Goal: Use online tool/utility: Utilize a website feature to perform a specific function

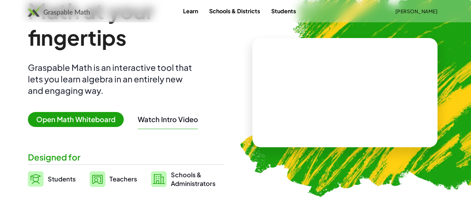
scroll to position [35, 0]
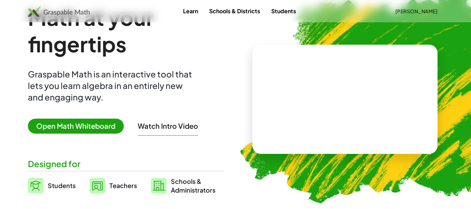
click at [50, 10] on img at bounding box center [59, 11] width 62 height 11
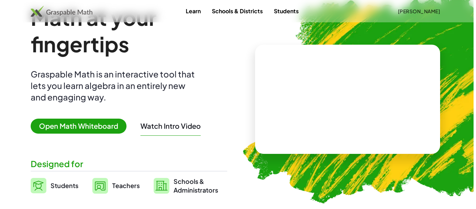
scroll to position [0, 0]
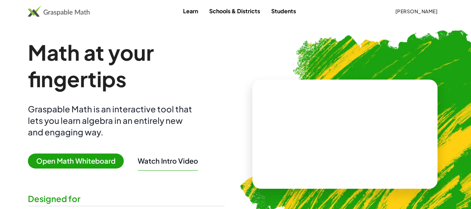
click at [361, 142] on video at bounding box center [344, 134] width 105 height 52
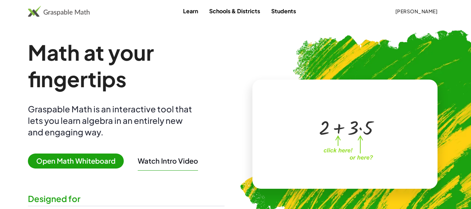
click at [52, 156] on span "Open Math Whiteboard" at bounding box center [76, 160] width 96 height 15
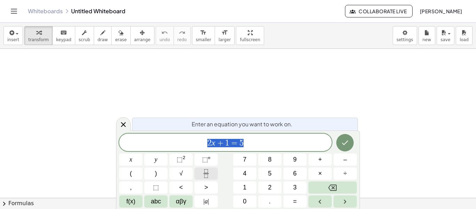
click at [204, 168] on button "Fraction" at bounding box center [205, 173] width 23 height 12
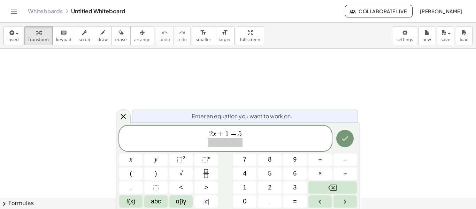
click at [224, 133] on span "+" at bounding box center [220, 134] width 9 height 8
click at [239, 132] on span "5" at bounding box center [240, 134] width 4 height 8
click at [242, 133] on span "2 x + 1 = ​ 5 ​" at bounding box center [225, 138] width 37 height 17
click at [177, 157] on span "⬚" at bounding box center [180, 159] width 6 height 7
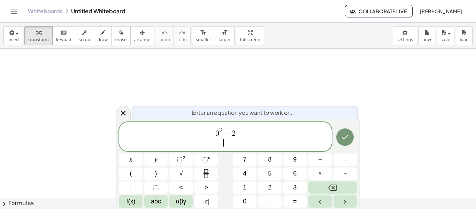
click at [223, 140] on span "​" at bounding box center [226, 142] width 22 height 9
click at [181, 172] on span "√" at bounding box center [180, 173] width 3 height 9
click at [183, 158] on sup "2" at bounding box center [184, 157] width 3 height 5
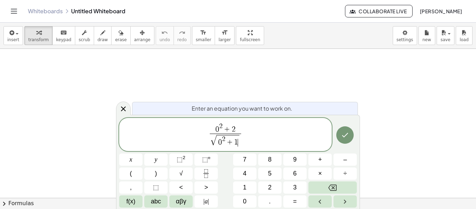
click at [248, 133] on span "0 2 + 2 √ 0 2 + 1 ​ ​" at bounding box center [225, 135] width 212 height 26
click at [127, 161] on button "x" at bounding box center [130, 159] width 23 height 12
click at [345, 140] on button "Done" at bounding box center [344, 134] width 17 height 17
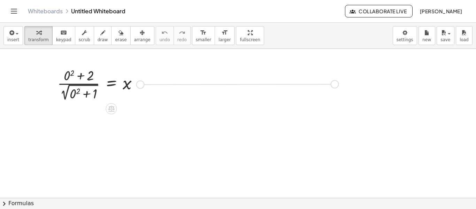
drag, startPoint x: 140, startPoint y: 84, endPoint x: 336, endPoint y: 84, distance: 195.4
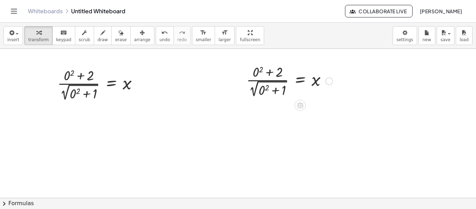
click at [275, 91] on div at bounding box center [289, 80] width 93 height 37
click at [268, 87] on div at bounding box center [289, 80] width 93 height 37
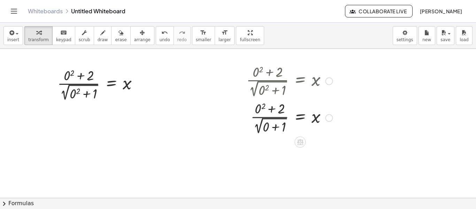
click at [275, 126] on div at bounding box center [289, 117] width 93 height 37
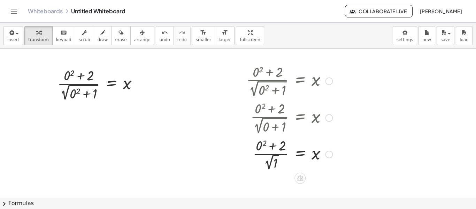
click at [273, 155] on div at bounding box center [289, 154] width 93 height 36
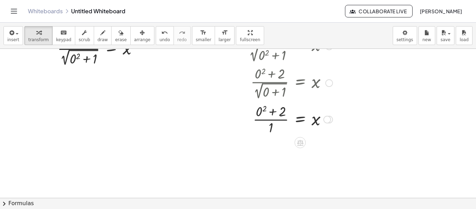
click at [265, 109] on div at bounding box center [289, 118] width 93 height 35
click at [274, 113] on div at bounding box center [288, 118] width 98 height 35
click at [272, 149] on div at bounding box center [289, 153] width 93 height 35
click at [282, 155] on div at bounding box center [289, 153] width 93 height 35
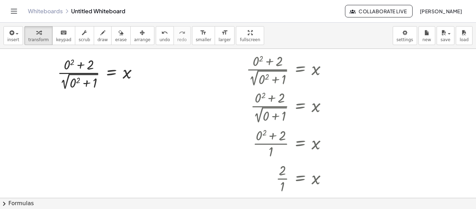
scroll to position [0, 0]
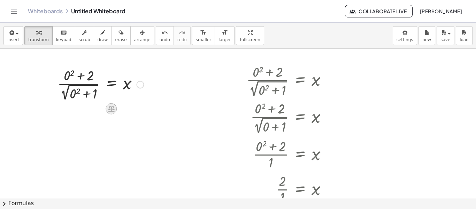
click at [111, 107] on icon at bounding box center [111, 109] width 6 height 6
click at [169, 149] on div at bounding box center [238, 197] width 476 height 297
click at [96, 84] on div at bounding box center [100, 83] width 93 height 37
click at [83, 76] on div at bounding box center [100, 83] width 93 height 37
drag, startPoint x: 87, startPoint y: 94, endPoint x: 84, endPoint y: 75, distance: 20.1
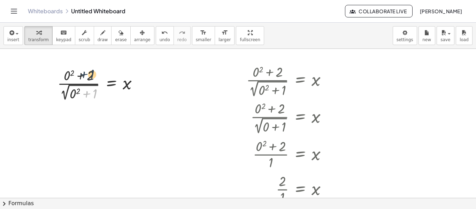
click at [84, 75] on div at bounding box center [100, 83] width 93 height 37
click at [113, 84] on div at bounding box center [100, 83] width 93 height 37
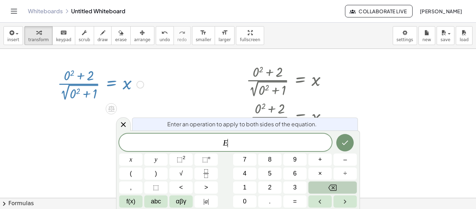
click at [314, 189] on button "Backspace" at bounding box center [332, 187] width 48 height 12
click at [343, 141] on icon "Done" at bounding box center [345, 142] width 8 height 8
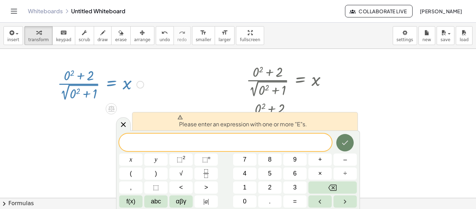
click at [343, 141] on icon "Done" at bounding box center [345, 142] width 8 height 8
click at [260, 173] on button "5" at bounding box center [269, 173] width 23 height 12
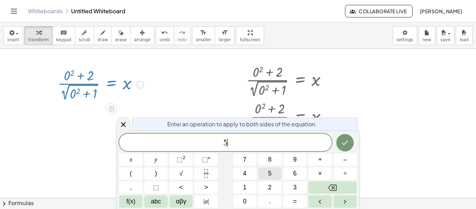
click at [260, 173] on button "5" at bounding box center [269, 173] width 23 height 12
click at [342, 137] on button "Done" at bounding box center [344, 142] width 17 height 17
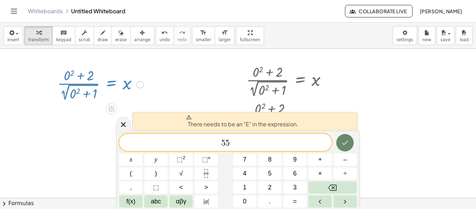
click at [342, 137] on button "Done" at bounding box center [344, 142] width 17 height 17
click at [393, 108] on div at bounding box center [238, 197] width 476 height 297
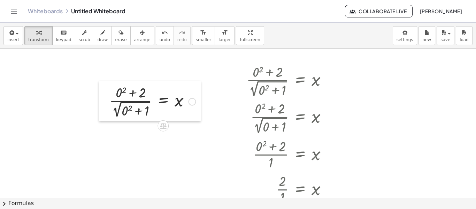
drag, startPoint x: 51, startPoint y: 64, endPoint x: 103, endPoint y: 81, distance: 54.6
click at [103, 81] on div at bounding box center [104, 101] width 10 height 40
drag, startPoint x: 114, startPoint y: 82, endPoint x: 83, endPoint y: 90, distance: 32.3
click at [83, 90] on div at bounding box center [238, 197] width 476 height 297
click at [99, 101] on div at bounding box center [238, 197] width 476 height 297
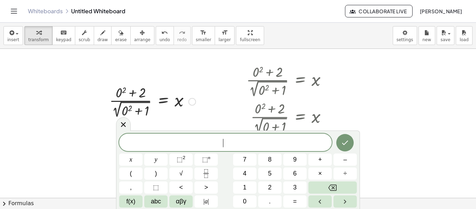
click at [116, 101] on div at bounding box center [152, 101] width 93 height 37
click at [406, 172] on div at bounding box center [238, 197] width 476 height 297
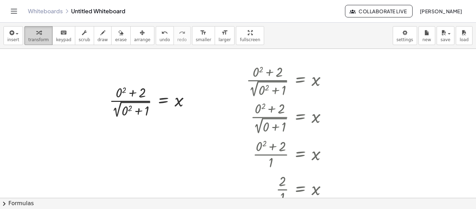
click at [45, 36] on button "transform" at bounding box center [38, 35] width 28 height 19
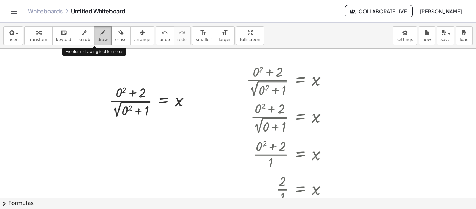
click at [102, 36] on button "draw" at bounding box center [103, 35] width 18 height 19
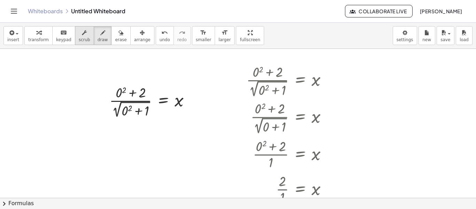
click at [80, 36] on div "button" at bounding box center [84, 32] width 11 height 8
click at [115, 40] on span "erase" at bounding box center [120, 39] width 11 height 5
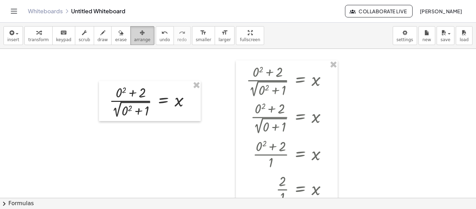
click at [134, 40] on span "arrange" at bounding box center [142, 39] width 16 height 5
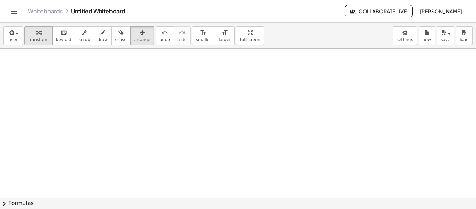
click at [42, 38] on span "transform" at bounding box center [38, 39] width 21 height 5
click at [115, 130] on div at bounding box center [238, 197] width 476 height 297
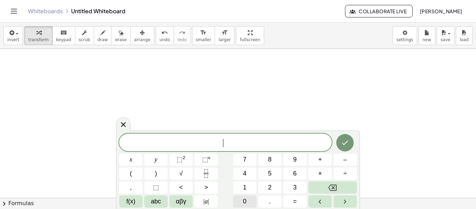
click at [245, 198] on span "0" at bounding box center [244, 200] width 3 height 9
click at [288, 200] on button "=" at bounding box center [294, 201] width 23 height 12
click at [268, 184] on span "2" at bounding box center [269, 187] width 3 height 9
click at [326, 172] on button "×" at bounding box center [319, 173] width 23 height 12
click at [242, 201] on button "0" at bounding box center [244, 201] width 23 height 12
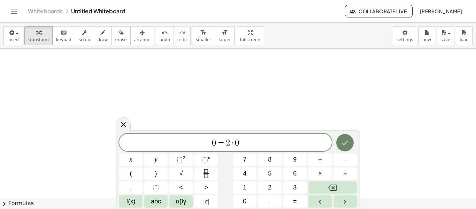
click at [339, 142] on button "Done" at bounding box center [344, 142] width 17 height 17
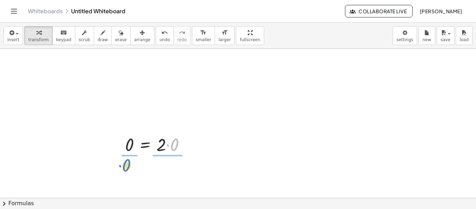
drag, startPoint x: 174, startPoint y: 145, endPoint x: 126, endPoint y: 165, distance: 52.3
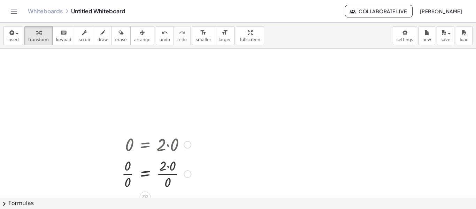
click at [167, 173] on div at bounding box center [156, 173] width 76 height 35
click at [129, 173] on div at bounding box center [156, 173] width 76 height 35
click at [129, 174] on div at bounding box center [156, 173] width 76 height 35
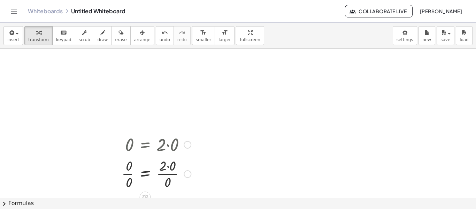
click at [129, 174] on div at bounding box center [156, 173] width 76 height 35
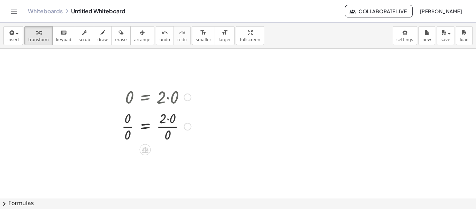
scroll to position [35, 0]
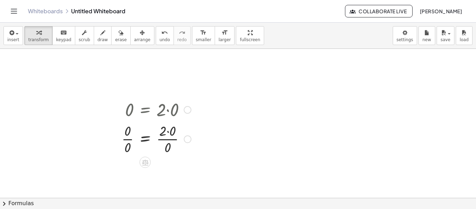
click at [168, 132] on div at bounding box center [156, 138] width 76 height 35
click at [161, 175] on div at bounding box center [156, 173] width 76 height 35
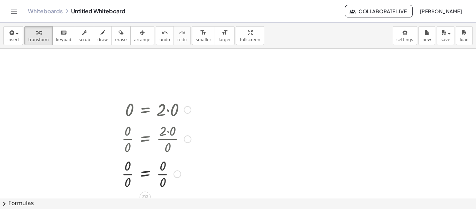
click at [161, 175] on div at bounding box center [156, 173] width 76 height 35
drag, startPoint x: 145, startPoint y: 175, endPoint x: 148, endPoint y: 138, distance: 37.7
click at [140, 33] on icon "button" at bounding box center [142, 33] width 5 height 8
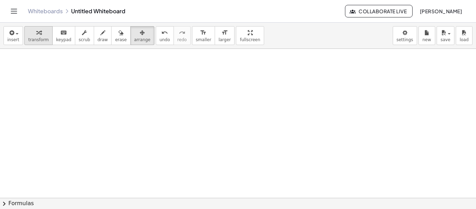
click at [36, 37] on icon "button" at bounding box center [38, 33] width 5 height 8
click at [97, 84] on div at bounding box center [238, 162] width 476 height 297
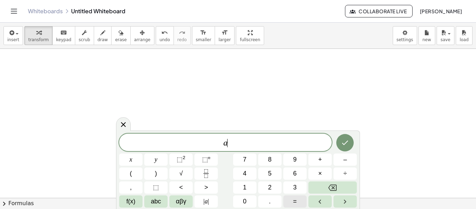
click at [292, 200] on button "=" at bounding box center [294, 201] width 23 height 12
click at [339, 145] on button "Done" at bounding box center [344, 142] width 17 height 17
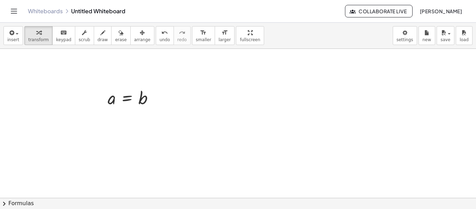
click at [183, 142] on div at bounding box center [238, 162] width 476 height 297
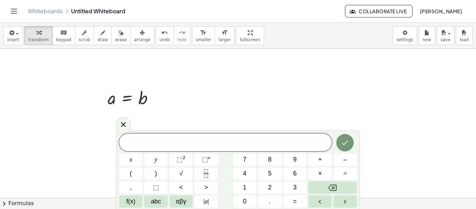
click at [304, 119] on div at bounding box center [238, 162] width 476 height 297
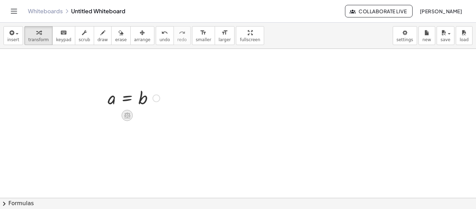
click at [126, 117] on icon at bounding box center [126, 114] width 7 height 7
click at [125, 118] on span "×" at bounding box center [127, 115] width 4 height 10
click at [110, 123] on div at bounding box center [133, 121] width 89 height 24
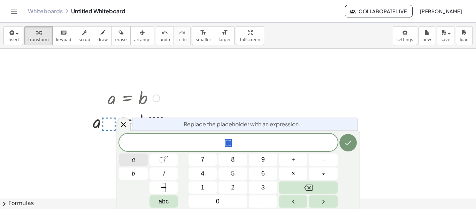
click at [141, 159] on button "a" at bounding box center [133, 159] width 29 height 12
click at [346, 146] on icon "Done" at bounding box center [348, 142] width 8 height 8
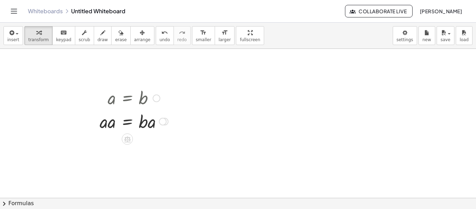
click at [106, 126] on div at bounding box center [133, 121] width 75 height 24
drag, startPoint x: 104, startPoint y: 126, endPoint x: 107, endPoint y: 125, distance: 3.6
click at [127, 161] on icon at bounding box center [127, 163] width 6 height 6
click at [113, 161] on span "−" at bounding box center [113, 163] width 4 height 10
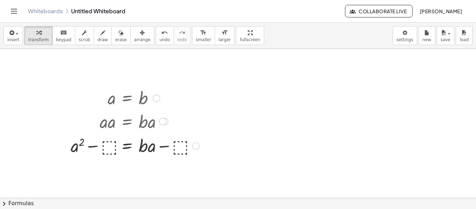
click at [109, 142] on div at bounding box center [135, 145] width 136 height 24
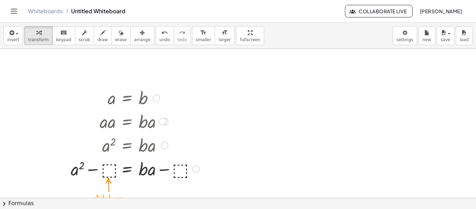
click at [108, 168] on div at bounding box center [135, 168] width 136 height 24
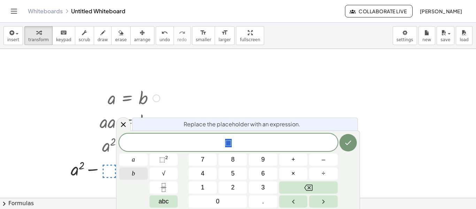
click at [131, 174] on button "b" at bounding box center [133, 173] width 29 height 12
click at [160, 158] on span "⬚" at bounding box center [162, 159] width 6 height 7
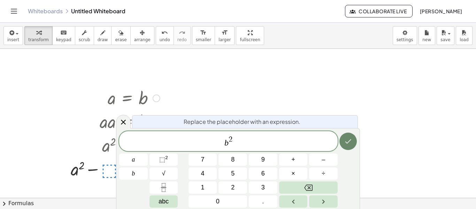
click at [348, 138] on icon "Done" at bounding box center [348, 141] width 8 height 8
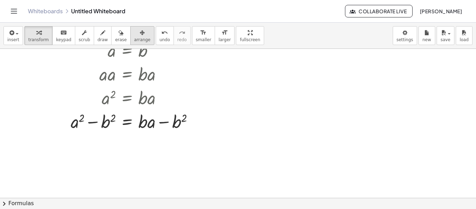
scroll to position [70, 0]
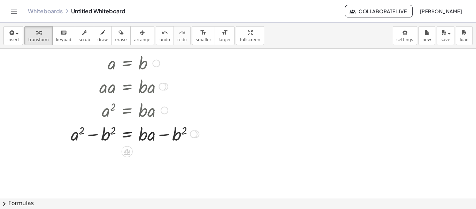
click at [95, 136] on div at bounding box center [134, 134] width 135 height 24
drag, startPoint x: 107, startPoint y: 137, endPoint x: 99, endPoint y: 139, distance: 8.3
click at [99, 139] on div at bounding box center [134, 134] width 135 height 24
drag, startPoint x: 84, startPoint y: 138, endPoint x: 95, endPoint y: 138, distance: 10.8
click at [95, 138] on div at bounding box center [134, 134] width 135 height 24
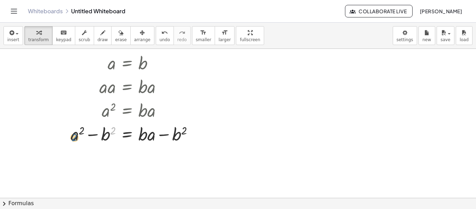
drag, startPoint x: 112, startPoint y: 130, endPoint x: 77, endPoint y: 133, distance: 35.3
click at [77, 133] on div at bounding box center [134, 134] width 135 height 24
click at [92, 133] on div at bounding box center [134, 134] width 135 height 24
drag, startPoint x: 144, startPoint y: 136, endPoint x: 147, endPoint y: 144, distance: 8.6
click at [147, 144] on div at bounding box center [134, 134] width 135 height 24
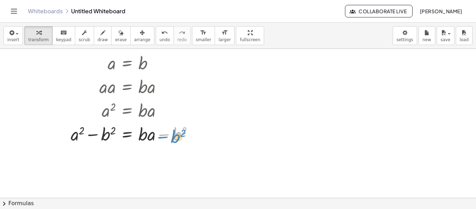
click at [178, 135] on div at bounding box center [134, 134] width 135 height 24
drag, startPoint x: 184, startPoint y: 129, endPoint x: 138, endPoint y: 135, distance: 45.7
click at [138, 135] on div at bounding box center [134, 134] width 135 height 24
click at [99, 39] on button "draw" at bounding box center [103, 35] width 18 height 19
click at [83, 36] on button "scrub" at bounding box center [84, 35] width 19 height 19
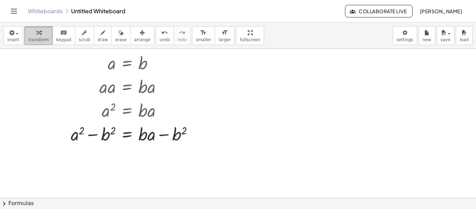
click at [42, 40] on span "transform" at bounding box center [38, 39] width 21 height 5
click at [146, 135] on div at bounding box center [134, 134] width 135 height 24
click at [145, 137] on div at bounding box center [134, 134] width 135 height 24
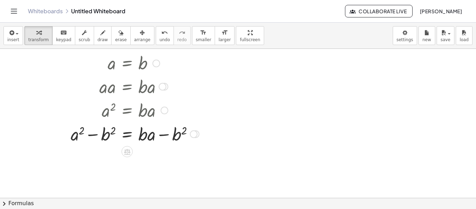
click at [176, 137] on div at bounding box center [134, 134] width 135 height 24
drag, startPoint x: 176, startPoint y: 137, endPoint x: 176, endPoint y: 145, distance: 8.0
click at [176, 145] on div at bounding box center [134, 134] width 135 height 24
drag, startPoint x: 178, startPoint y: 134, endPoint x: 144, endPoint y: 139, distance: 34.1
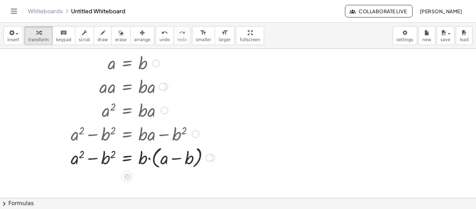
scroll to position [105, 0]
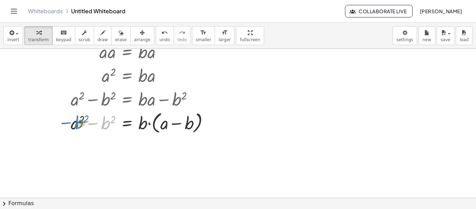
drag, startPoint x: 108, startPoint y: 124, endPoint x: 81, endPoint y: 123, distance: 26.8
click at [81, 123] on div at bounding box center [142, 122] width 151 height 26
drag, startPoint x: 83, startPoint y: 119, endPoint x: 98, endPoint y: 123, distance: 15.1
click at [97, 124] on div at bounding box center [142, 122] width 151 height 26
click at [126, 145] on icon at bounding box center [127, 142] width 6 height 6
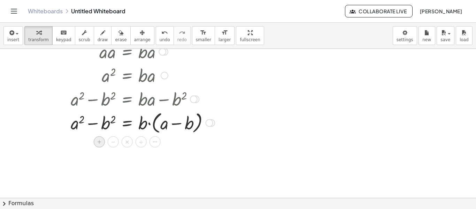
click at [100, 142] on span "+" at bounding box center [99, 142] width 4 height 10
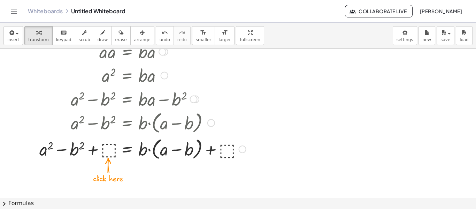
click at [109, 152] on div at bounding box center [143, 148] width 214 height 26
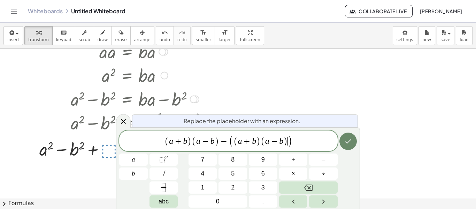
click at [351, 143] on icon "Done" at bounding box center [348, 141] width 8 height 8
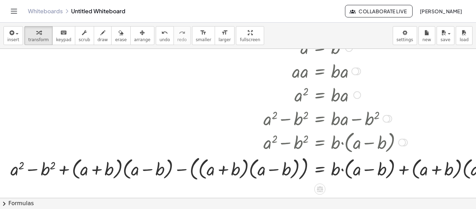
scroll to position [96, 0]
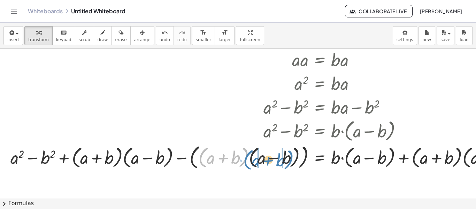
drag, startPoint x: 246, startPoint y: 158, endPoint x: 291, endPoint y: 161, distance: 45.4
click at [291, 161] on div at bounding box center [335, 156] width 657 height 29
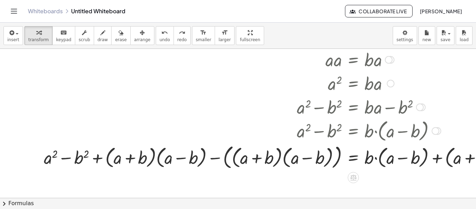
click at [255, 158] on div at bounding box center [368, 156] width 657 height 29
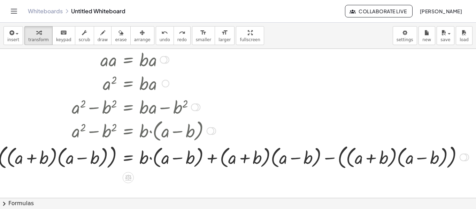
scroll to position [96, 230]
click at [262, 160] on div at bounding box center [143, 156] width 657 height 29
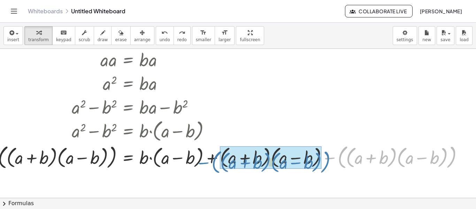
drag, startPoint x: 315, startPoint y: 163, endPoint x: 198, endPoint y: 162, distance: 116.7
click at [198, 162] on div at bounding box center [143, 156] width 657 height 29
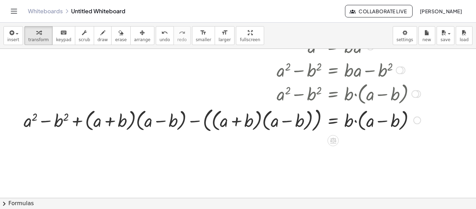
scroll to position [133, 20]
click at [255, 123] on div at bounding box center [223, 119] width 404 height 29
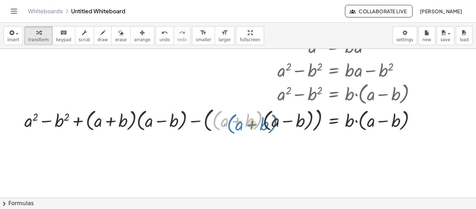
drag, startPoint x: 258, startPoint y: 124, endPoint x: 264, endPoint y: 127, distance: 6.7
click at [264, 127] on div at bounding box center [223, 119] width 404 height 29
click at [263, 121] on div at bounding box center [223, 119] width 404 height 29
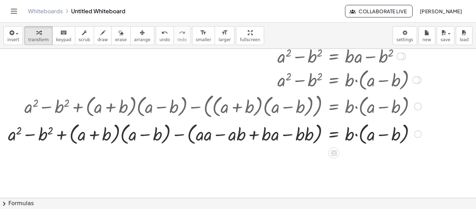
scroll to position [154, 20]
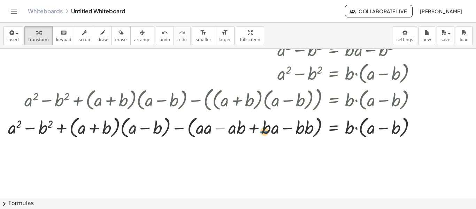
drag, startPoint x: 222, startPoint y: 129, endPoint x: 261, endPoint y: 134, distance: 39.7
click at [261, 134] on div at bounding box center [215, 127] width 420 height 26
drag, startPoint x: 241, startPoint y: 128, endPoint x: 252, endPoint y: 132, distance: 11.8
click at [252, 132] on div at bounding box center [215, 127] width 420 height 26
click at [254, 127] on div at bounding box center [215, 127] width 420 height 26
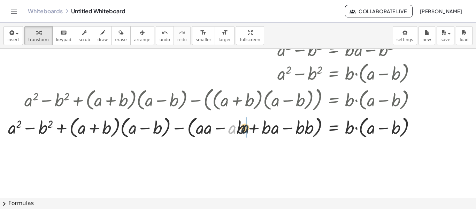
drag, startPoint x: 235, startPoint y: 130, endPoint x: 249, endPoint y: 130, distance: 13.6
click at [249, 130] on div at bounding box center [215, 127] width 420 height 26
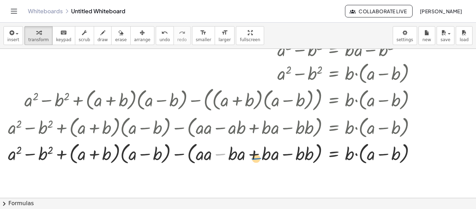
drag, startPoint x: 221, startPoint y: 127, endPoint x: 251, endPoint y: 132, distance: 31.0
drag, startPoint x: 223, startPoint y: 154, endPoint x: 230, endPoint y: 155, distance: 7.0
click at [230, 155] on div at bounding box center [215, 153] width 420 height 26
drag, startPoint x: 253, startPoint y: 154, endPoint x: 219, endPoint y: 156, distance: 33.5
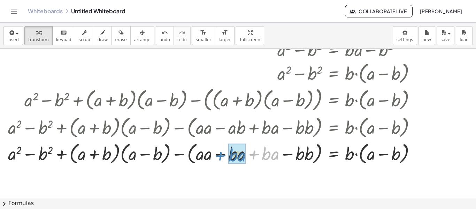
click at [219, 156] on div at bounding box center [215, 153] width 420 height 26
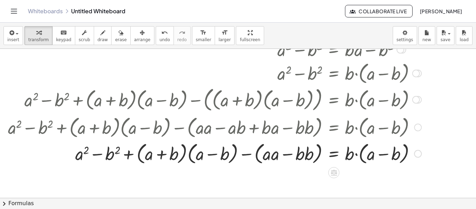
click at [269, 158] on div at bounding box center [215, 153] width 420 height 26
click at [272, 156] on div at bounding box center [215, 153] width 420 height 26
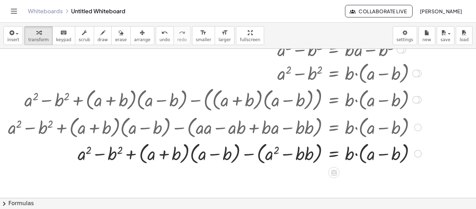
click at [299, 156] on div at bounding box center [215, 153] width 420 height 26
click at [309, 155] on div at bounding box center [215, 153] width 420 height 26
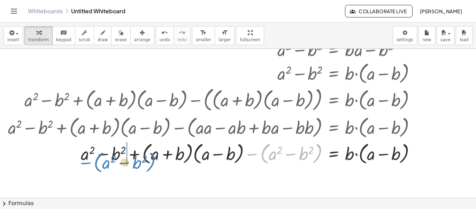
drag, startPoint x: 252, startPoint y: 155, endPoint x: 85, endPoint y: 163, distance: 167.1
click at [85, 163] on div at bounding box center [215, 153] width 420 height 26
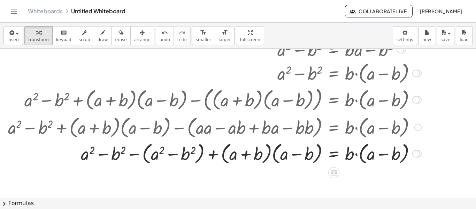
click at [136, 154] on div at bounding box center [215, 153] width 420 height 26
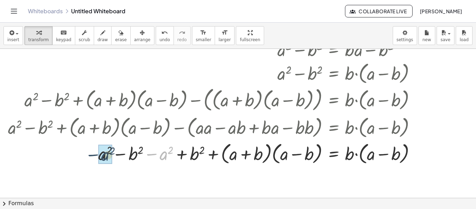
drag, startPoint x: 151, startPoint y: 153, endPoint x: 91, endPoint y: 154, distance: 59.6
click at [91, 154] on div at bounding box center [215, 153] width 420 height 26
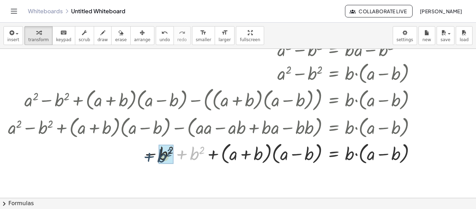
drag, startPoint x: 184, startPoint y: 155, endPoint x: 150, endPoint y: 157, distance: 33.5
click at [150, 157] on div at bounding box center [215, 153] width 420 height 26
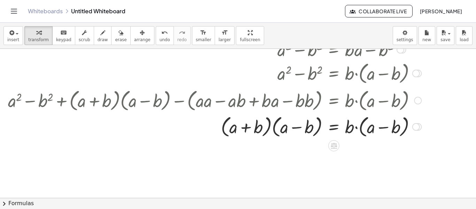
drag, startPoint x: 417, startPoint y: 127, endPoint x: 417, endPoint y: 98, distance: 29.3
click at [417, 98] on div at bounding box center [418, 100] width 8 height 8
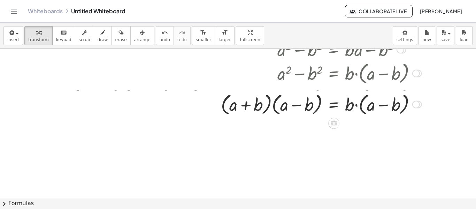
drag, startPoint x: 416, startPoint y: 126, endPoint x: 415, endPoint y: 102, distance: 24.8
click at [415, 102] on div at bounding box center [416, 105] width 8 height 8
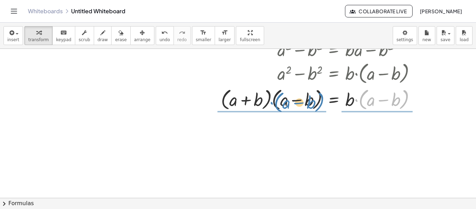
drag, startPoint x: 356, startPoint y: 99, endPoint x: 271, endPoint y: 102, distance: 84.7
click at [271, 102] on div at bounding box center [320, 99] width 207 height 26
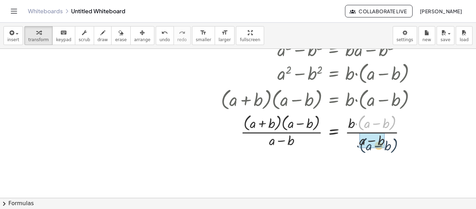
drag, startPoint x: 360, startPoint y: 119, endPoint x: 362, endPoint y: 142, distance: 23.1
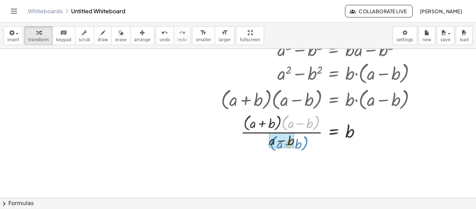
drag, startPoint x: 283, startPoint y: 123, endPoint x: 271, endPoint y: 144, distance: 23.7
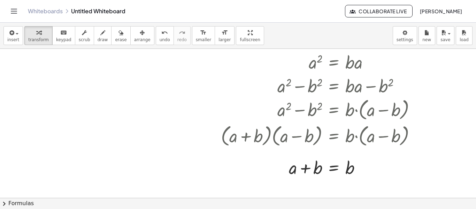
scroll to position [119, 20]
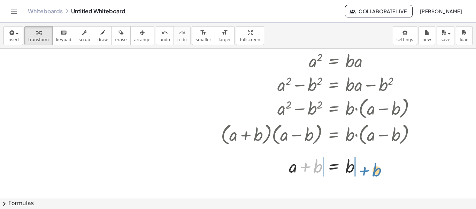
drag, startPoint x: 306, startPoint y: 167, endPoint x: 365, endPoint y: 171, distance: 59.0
click at [365, 171] on div at bounding box center [320, 166] width 207 height 24
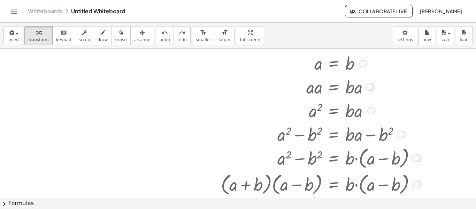
scroll to position [49, 20]
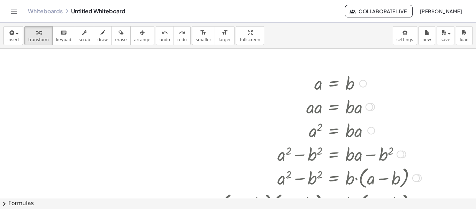
drag, startPoint x: 347, startPoint y: 84, endPoint x: 342, endPoint y: 107, distance: 23.2
click at [334, 84] on div "a = b · a · ⬚ = · b · ⬚ · a · a = · b · a a 2 = · b · a + a 2 − ⬚ = + · b · a −…" at bounding box center [334, 84] width 0 height 0
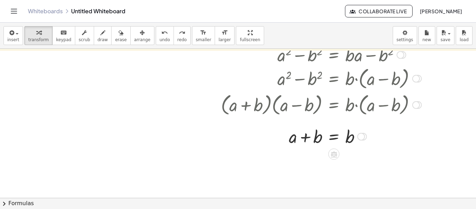
scroll to position [119, 20]
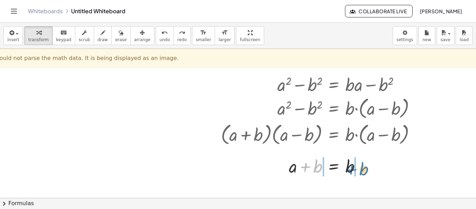
drag, startPoint x: 305, startPoint y: 168, endPoint x: 353, endPoint y: 170, distance: 47.4
click at [353, 170] on div at bounding box center [321, 166] width 157 height 24
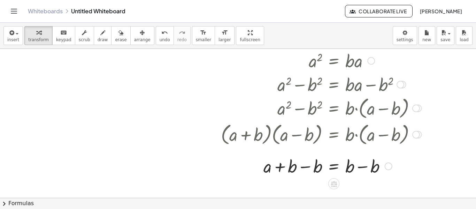
click at [360, 167] on div at bounding box center [320, 166] width 207 height 24
click at [305, 167] on div at bounding box center [320, 166] width 207 height 24
